Goal: Information Seeking & Learning: Learn about a topic

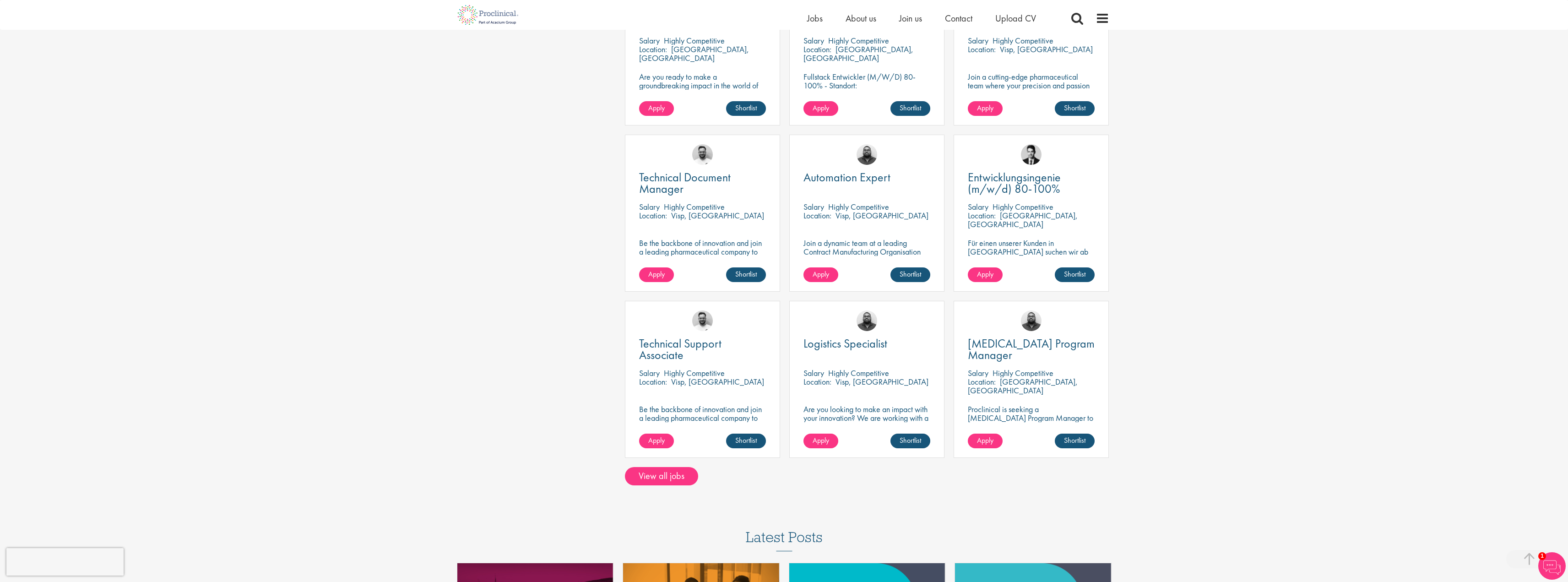
scroll to position [504, 0]
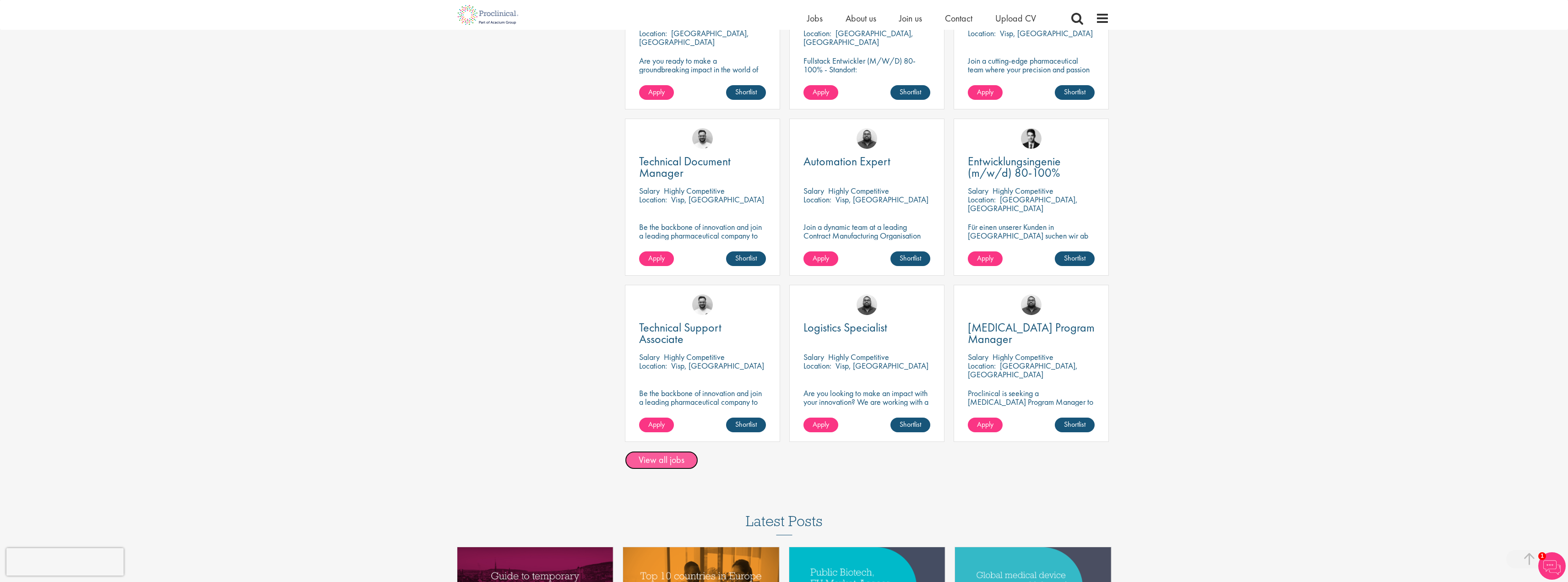
click at [669, 451] on link "View all jobs" at bounding box center [662, 461] width 73 height 19
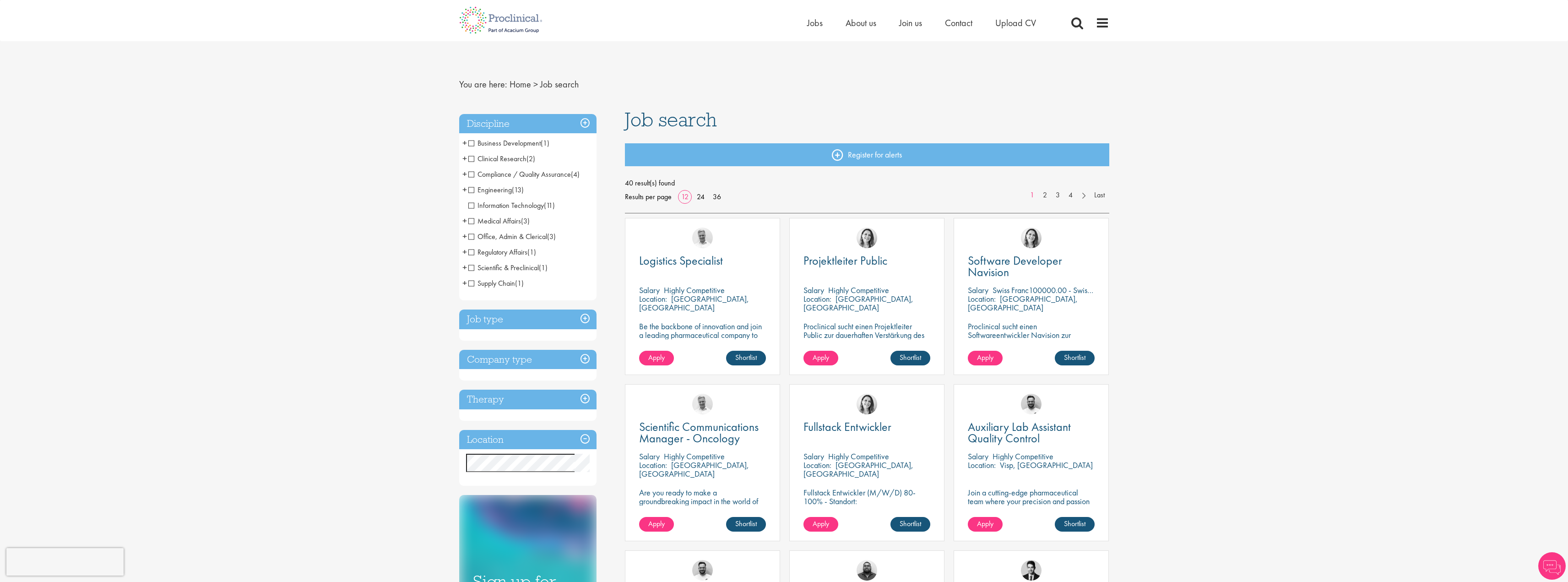
click at [472, 159] on span "Clinical Research" at bounding box center [497, 159] width 58 height 9
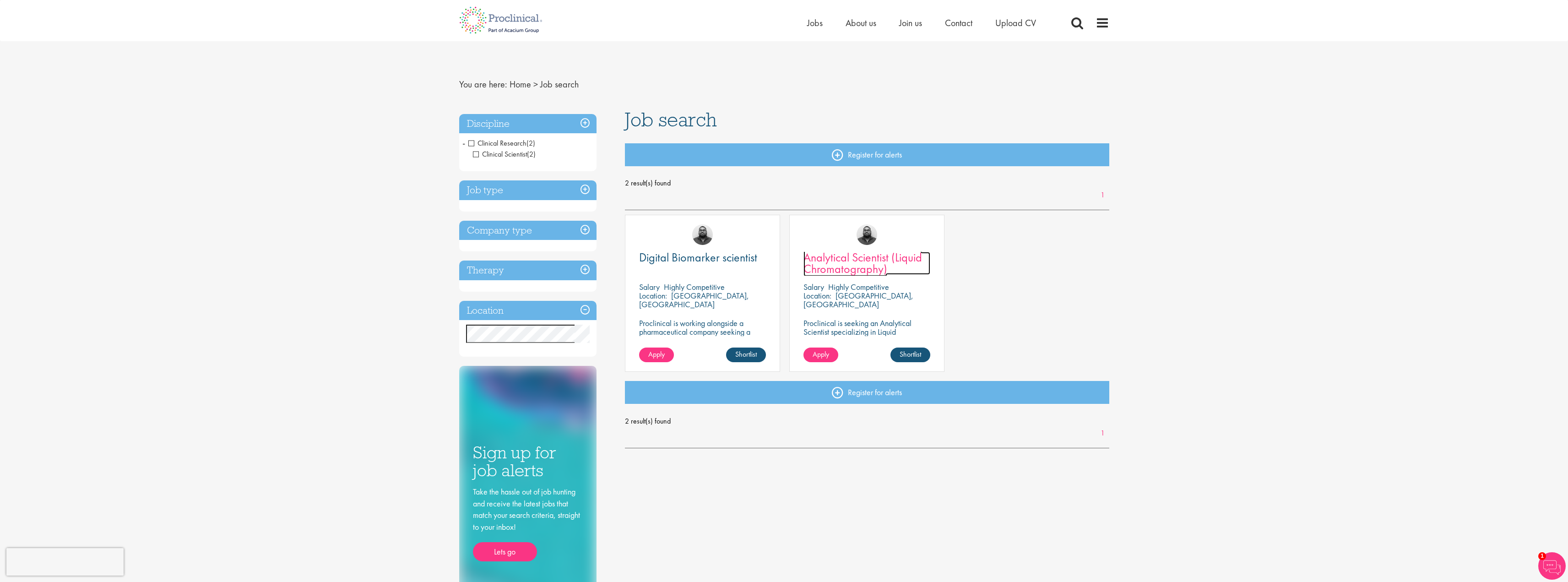
click at [876, 265] on span "Analytical Scientist (Liquid Chromatography)" at bounding box center [863, 263] width 119 height 27
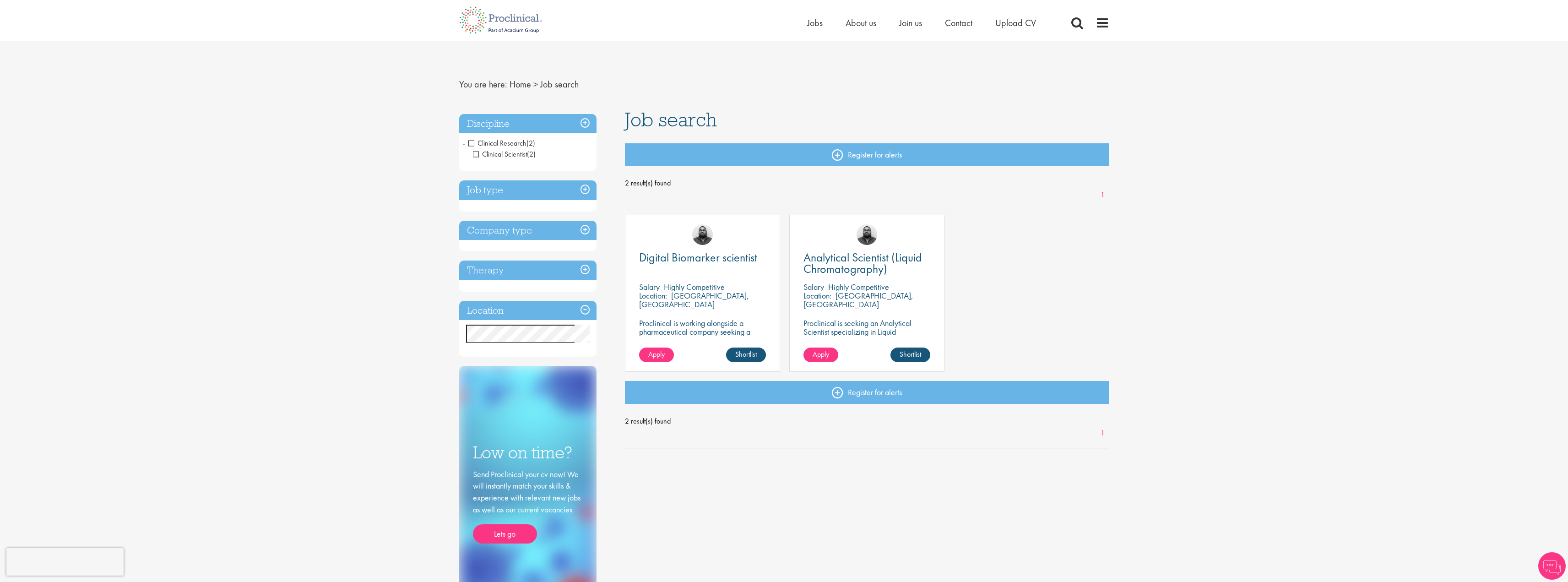
click at [471, 144] on span "Clinical Research" at bounding box center [497, 143] width 58 height 9
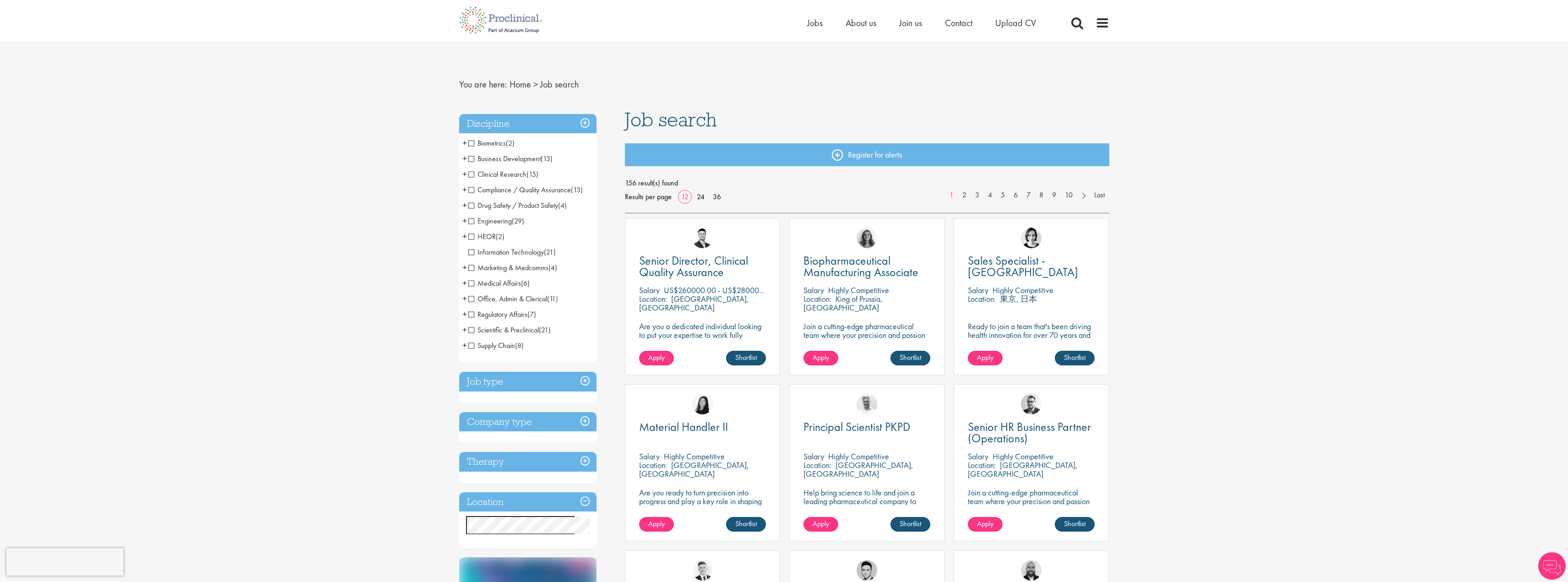
click at [470, 330] on span "Scientific & Preclinical" at bounding box center [503, 330] width 71 height 9
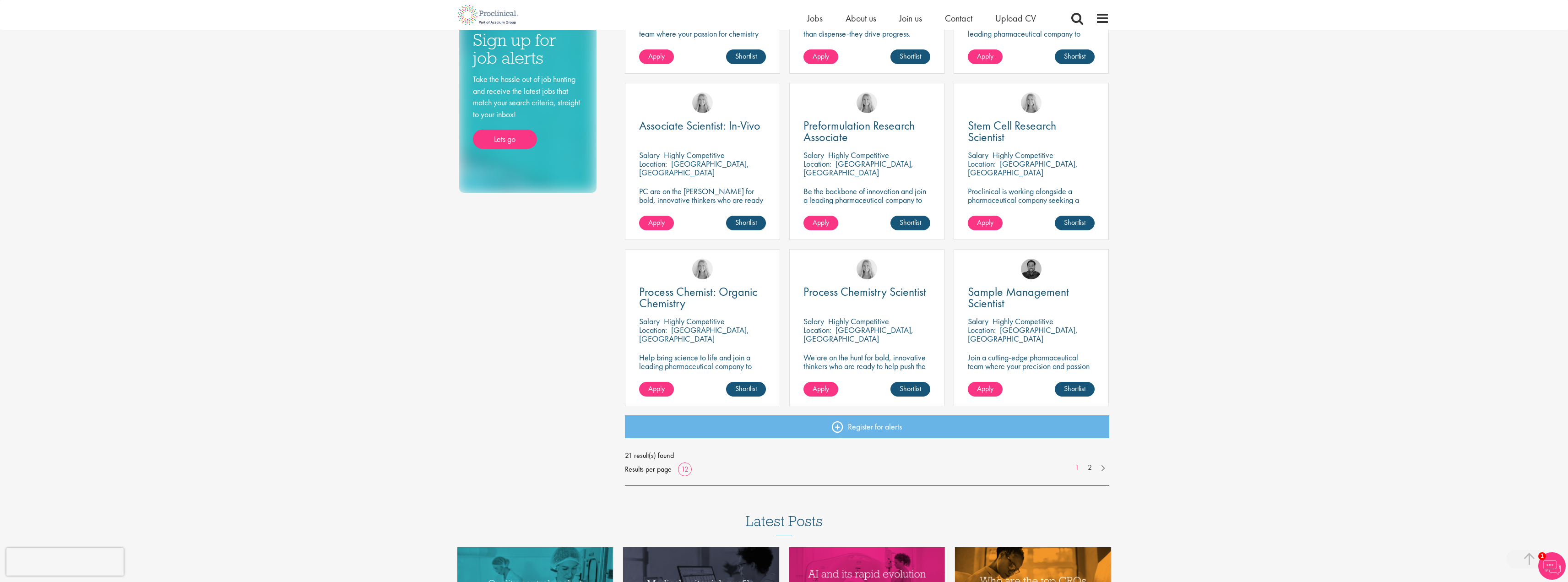
scroll to position [458, 0]
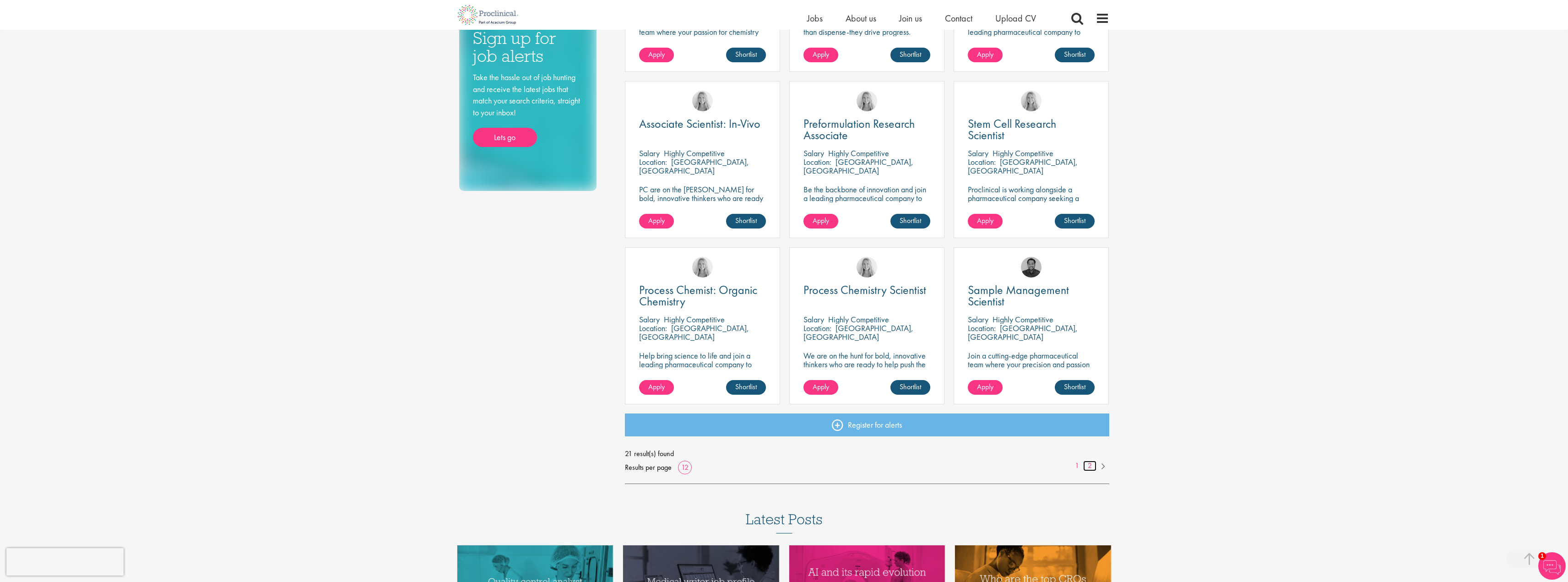
click at [1090, 464] on link "2" at bounding box center [1090, 466] width 13 height 11
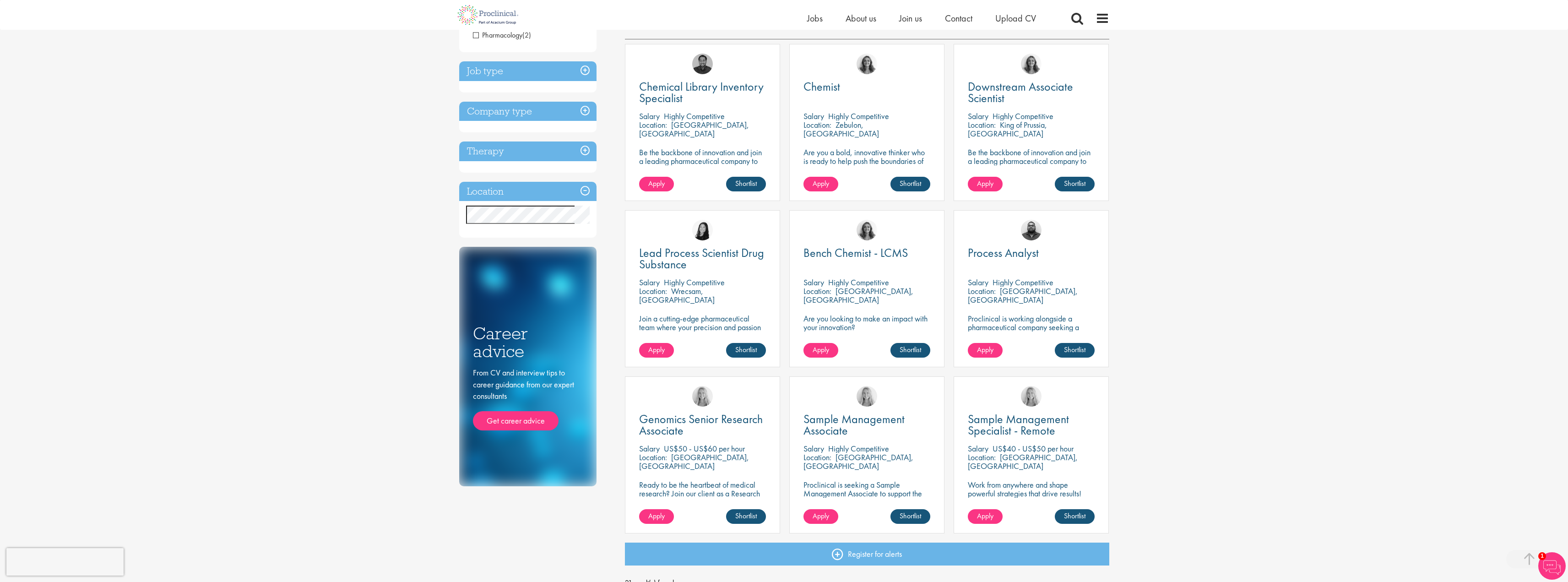
scroll to position [183, 0]
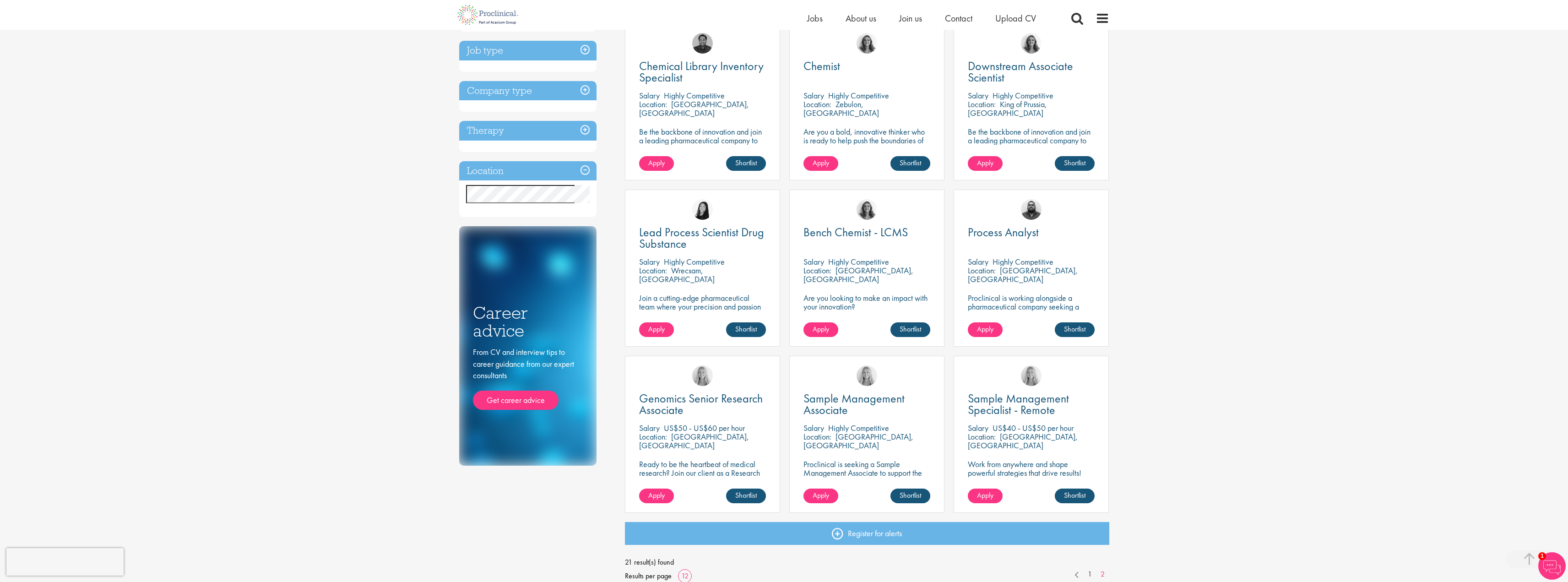
click at [1042, 296] on p "Proclinical is working alongside a pharmaceutical company seeking a Process Ana…" at bounding box center [1031, 311] width 127 height 35
drag, startPoint x: 1024, startPoint y: 308, endPoint x: 1001, endPoint y: 326, distance: 29.2
click at [1022, 308] on p "Proclinical is working alongside a pharmaceutical company seeking a Process Ana…" at bounding box center [1031, 311] width 127 height 35
click at [995, 329] on link "Apply" at bounding box center [985, 329] width 35 height 15
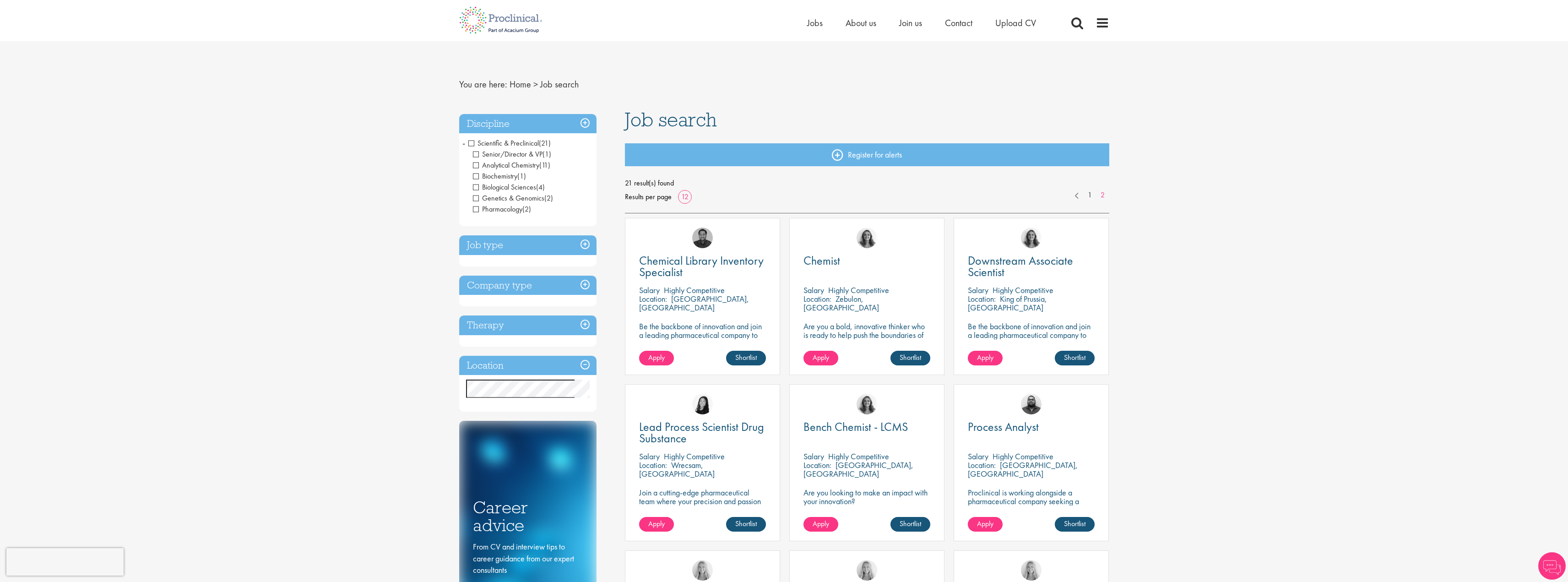
click at [471, 142] on span "Scientific & Preclinical" at bounding box center [503, 143] width 71 height 9
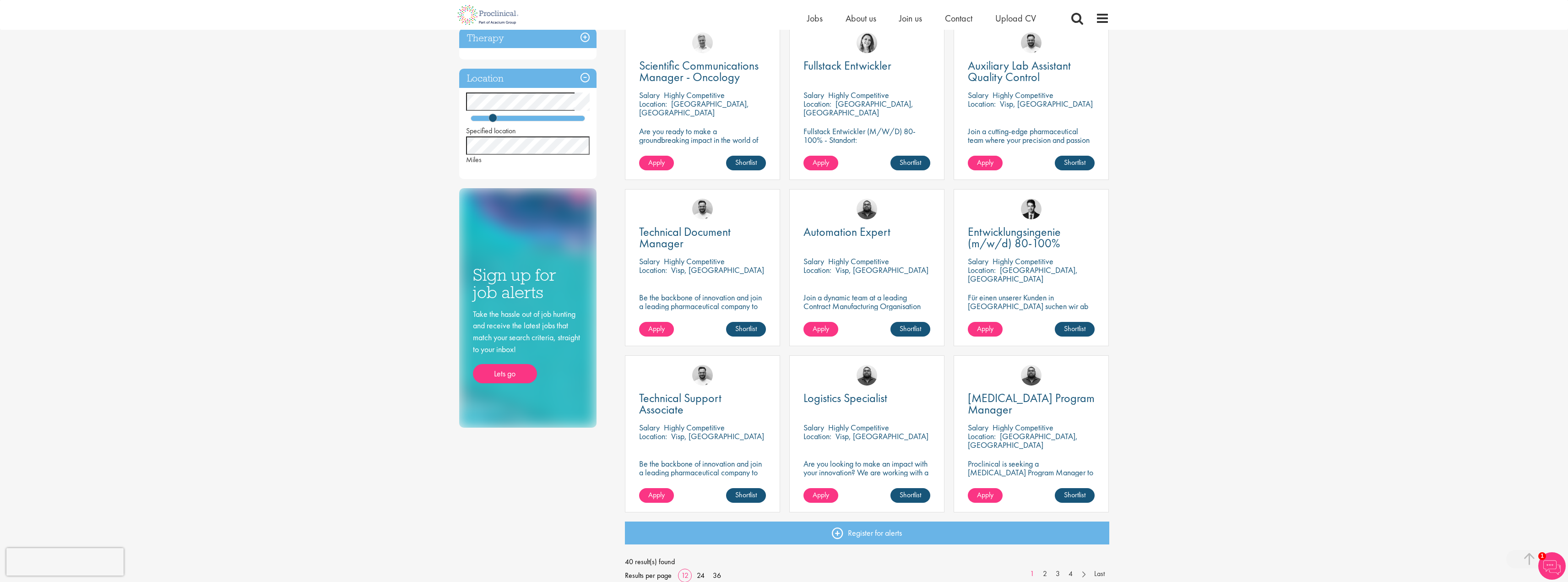
scroll to position [367, 0]
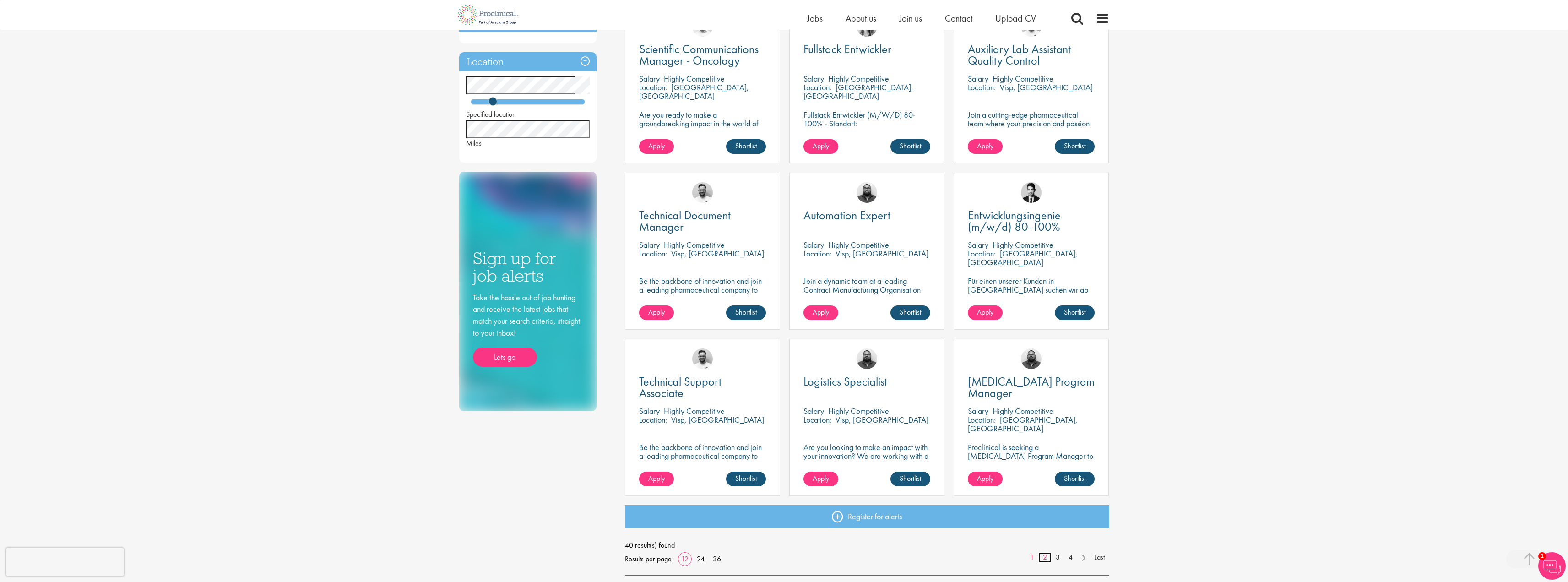
click at [1045, 559] on link "2" at bounding box center [1045, 558] width 13 height 11
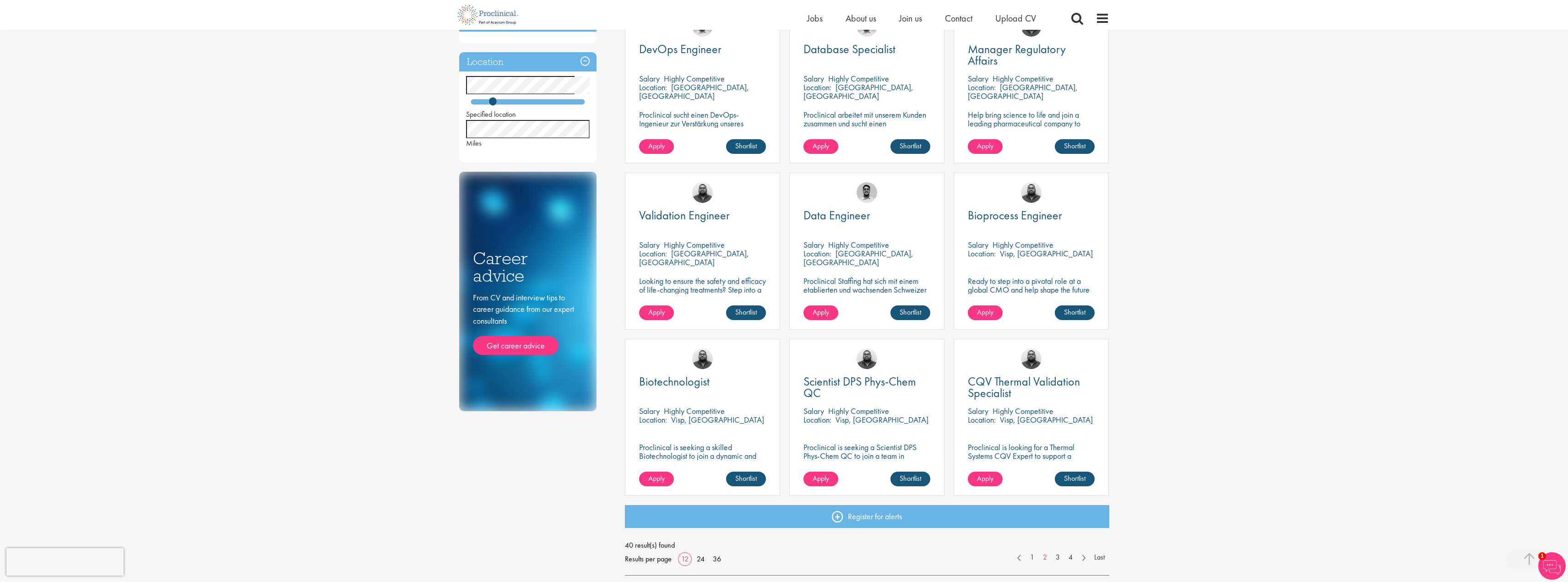
scroll to position [413, 0]
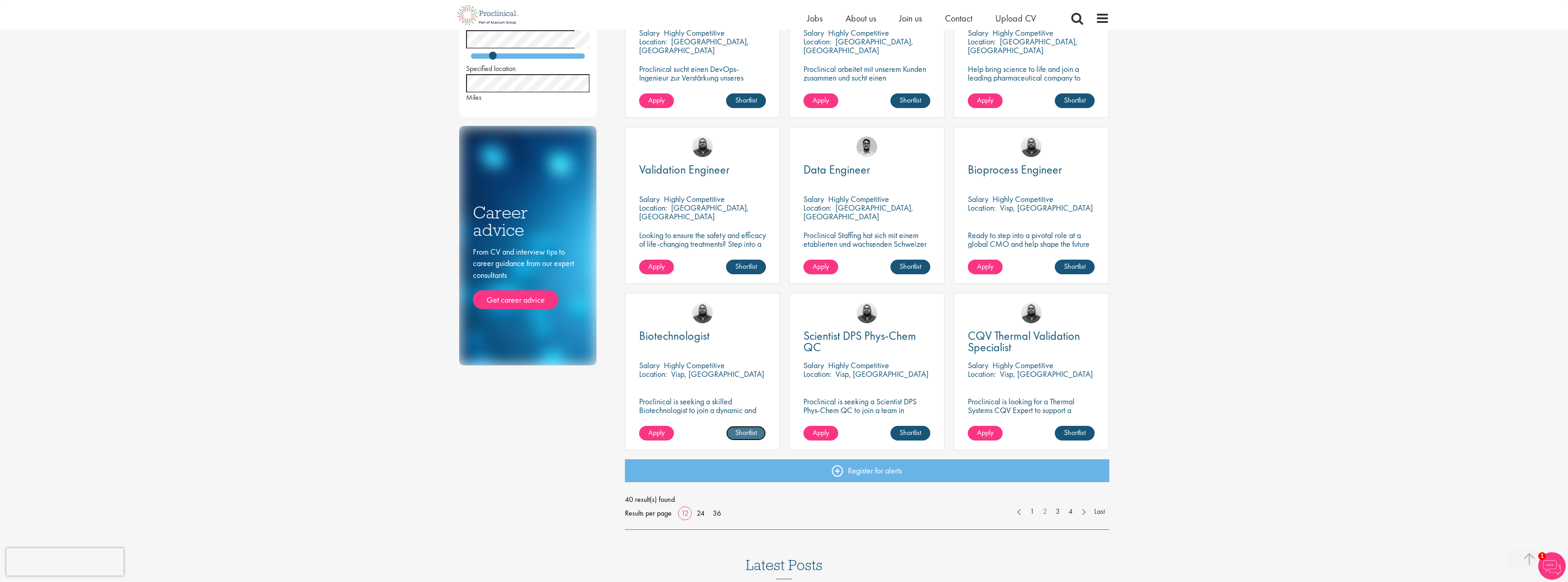
click at [753, 437] on link "Shortlist" at bounding box center [746, 433] width 40 height 15
click at [1059, 514] on link "3" at bounding box center [1058, 512] width 13 height 11
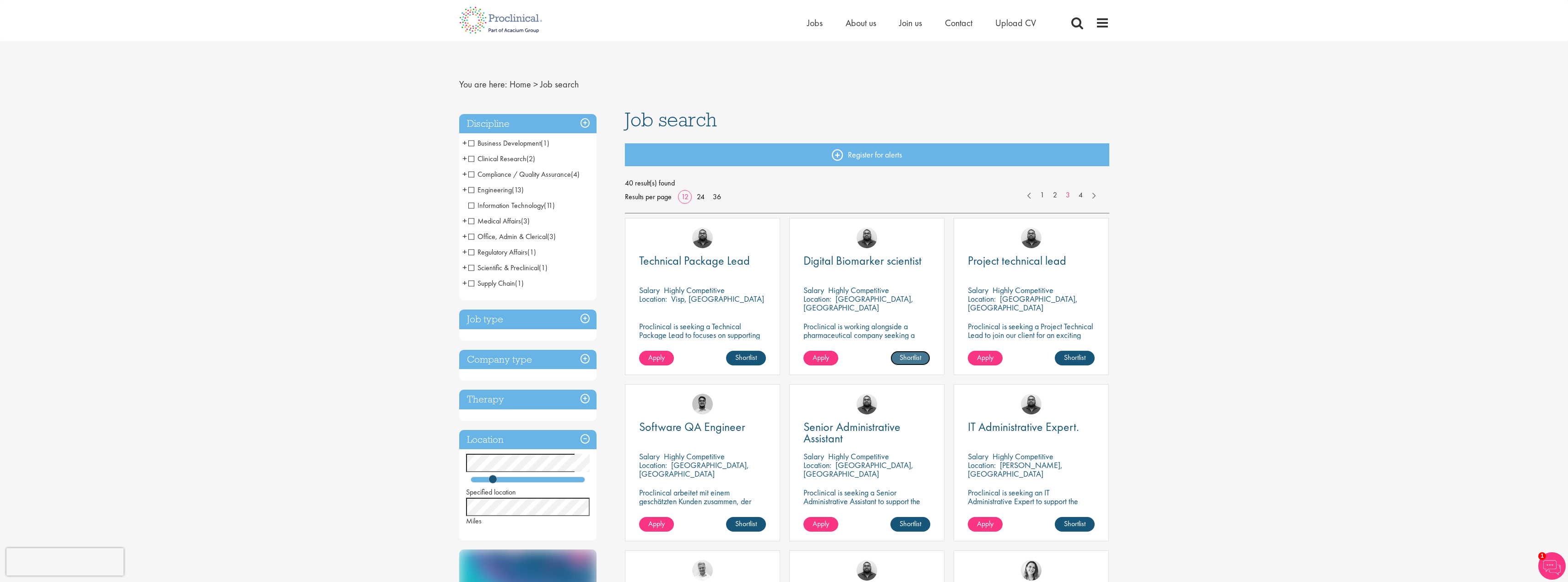
click at [919, 357] on link "Shortlist" at bounding box center [910, 358] width 40 height 15
click at [915, 360] on link "Shortlisted" at bounding box center [906, 358] width 47 height 15
click at [845, 315] on div "Digital Biomarker scientist Salary Highly Competitive Location: Basel-City, Swi…" at bounding box center [867, 297] width 155 height 157
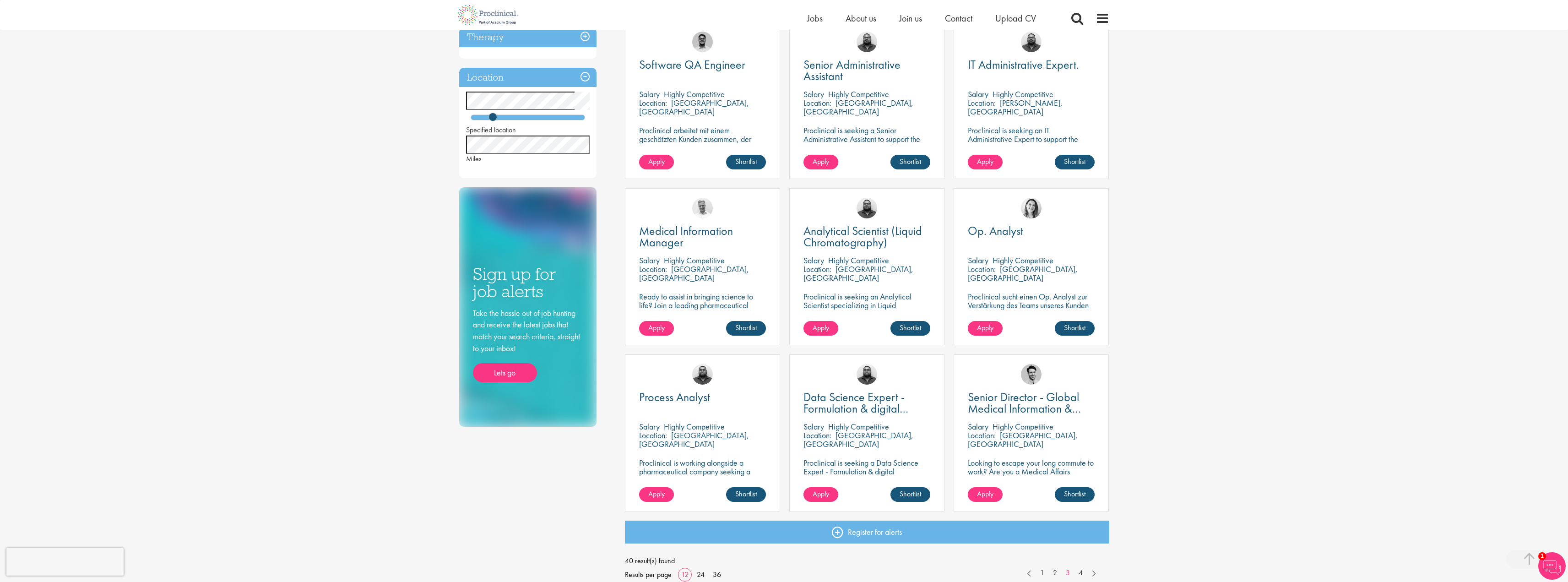
scroll to position [413, 0]
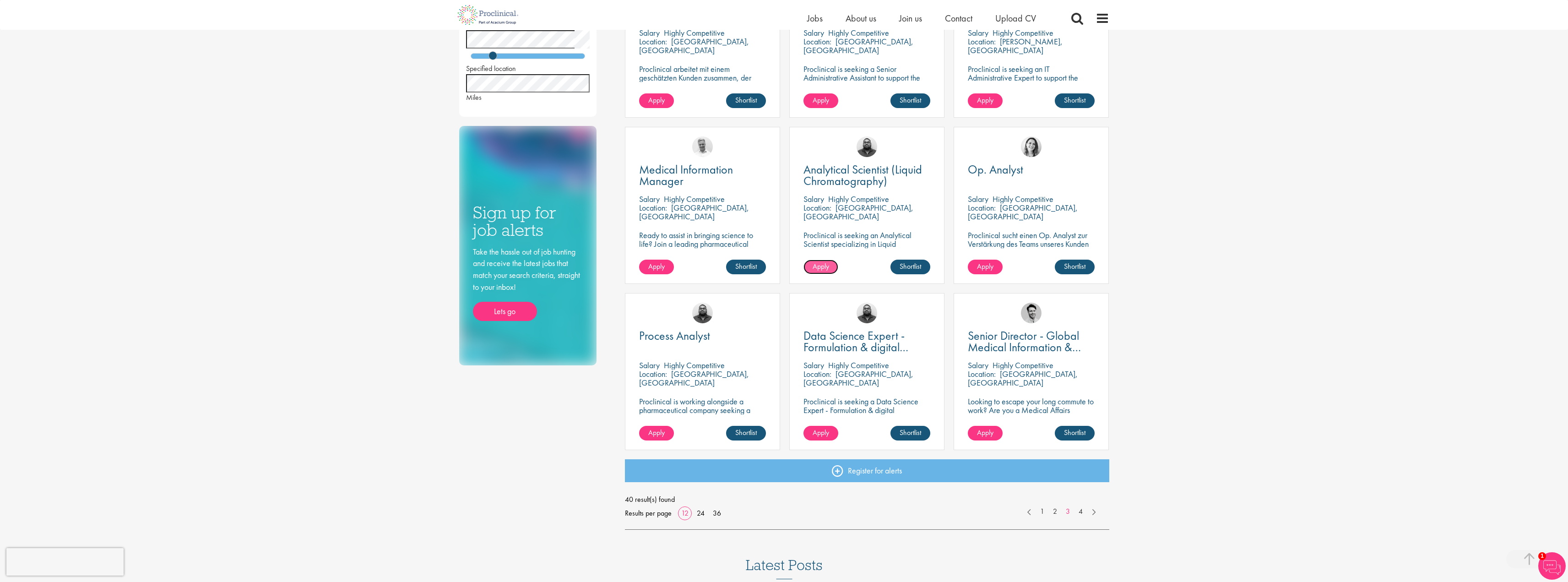
click at [822, 267] on span "Apply" at bounding box center [820, 267] width 16 height 9
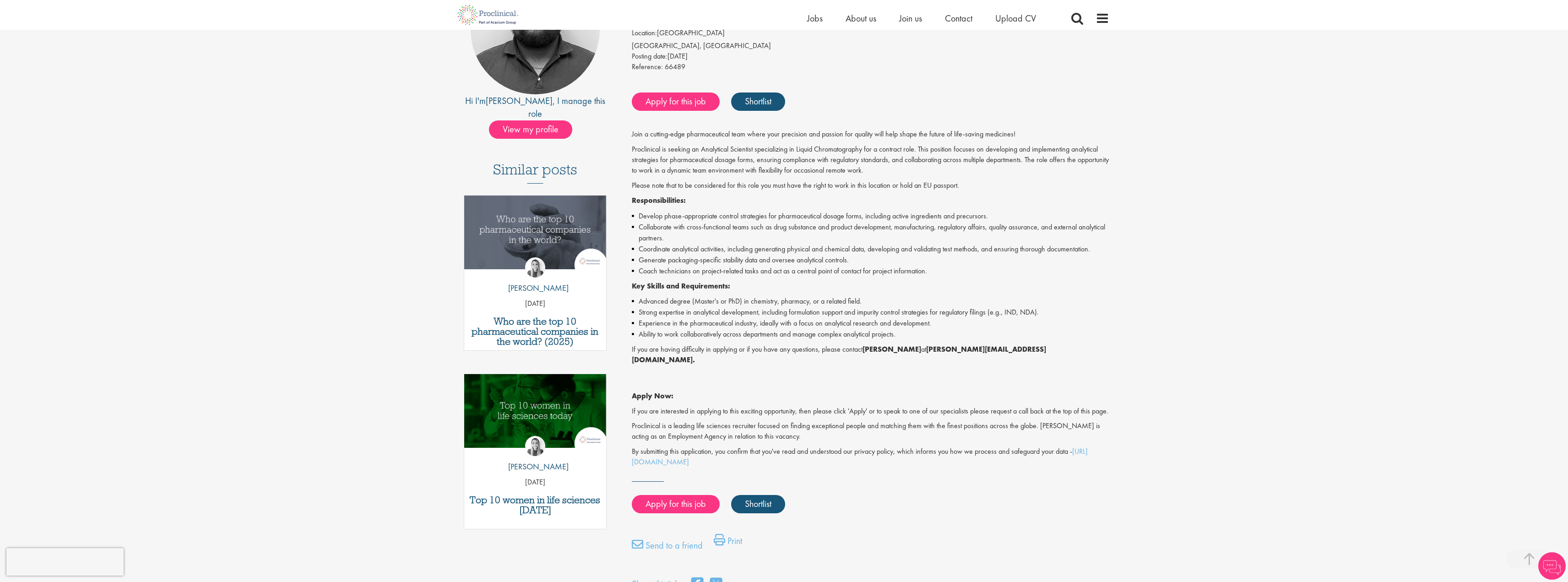
scroll to position [183, 0]
